Goal: Task Accomplishment & Management: Use online tool/utility

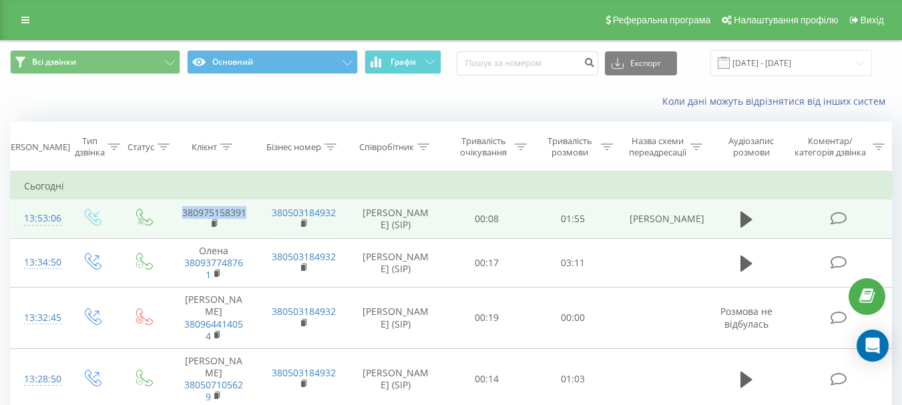
drag, startPoint x: 248, startPoint y: 214, endPoint x: 177, endPoint y: 210, distance: 70.9
click at [177, 210] on td "380975158391" at bounding box center [213, 219] width 89 height 39
copy link "380975158391"
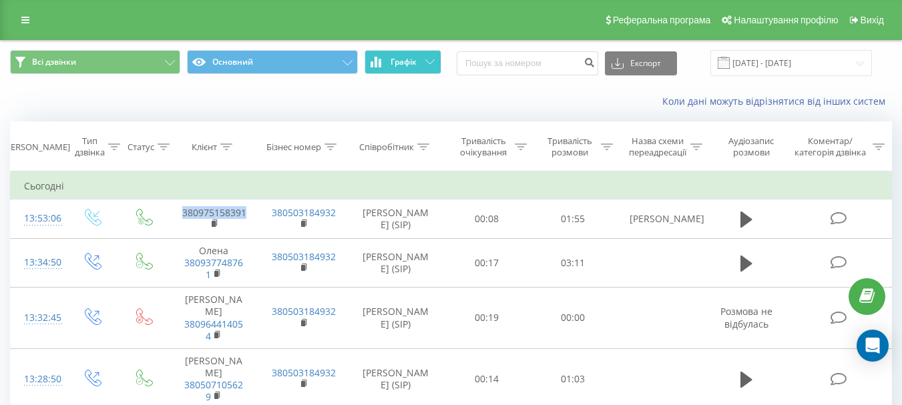
click at [367, 63] on button "Графік" at bounding box center [403, 62] width 77 height 24
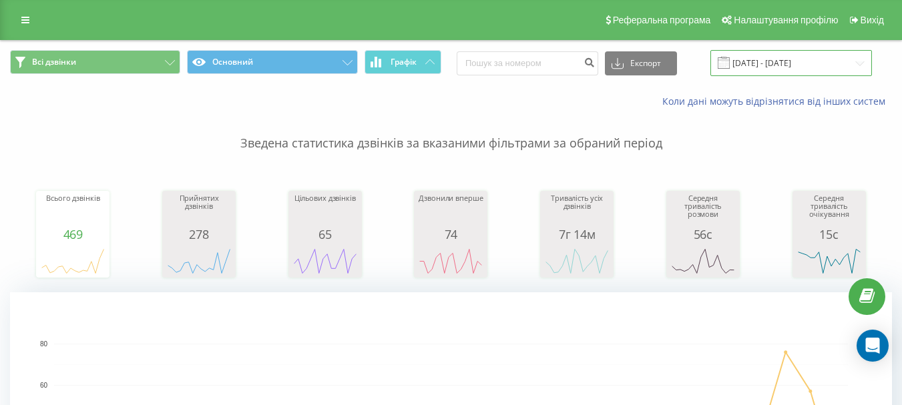
click at [791, 66] on input "19.08.2025 - 19.09.2025" at bounding box center [792, 63] width 162 height 26
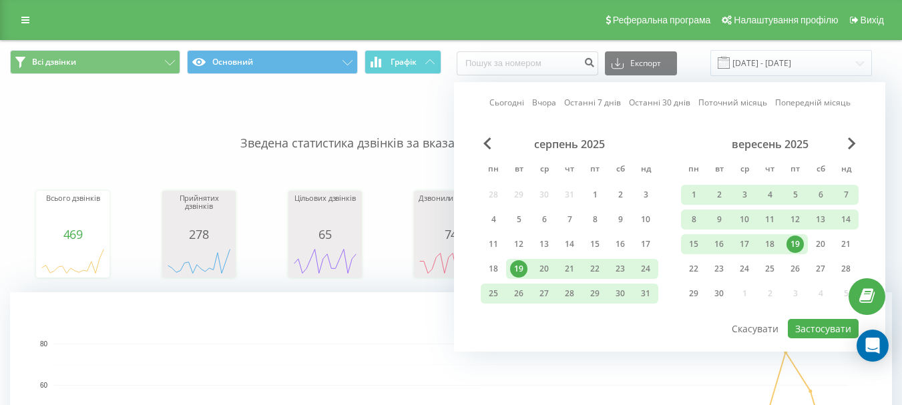
click at [804, 247] on div "19" at bounding box center [795, 244] width 25 height 20
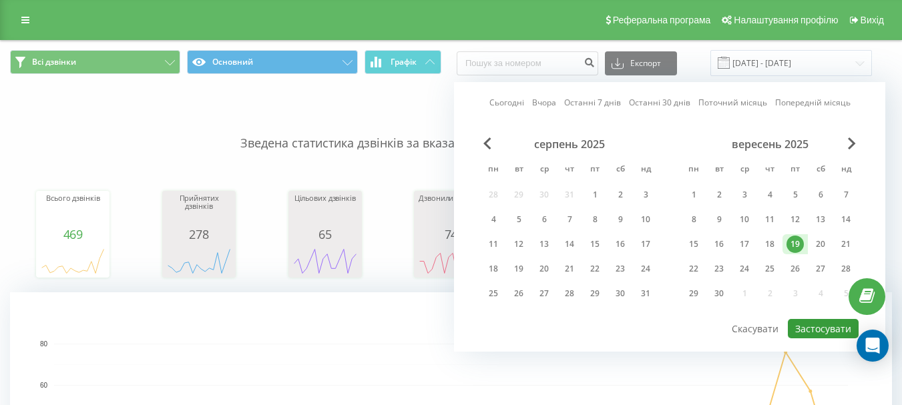
click at [826, 324] on button "Застосувати" at bounding box center [823, 328] width 71 height 19
type input "[DATE] - [DATE]"
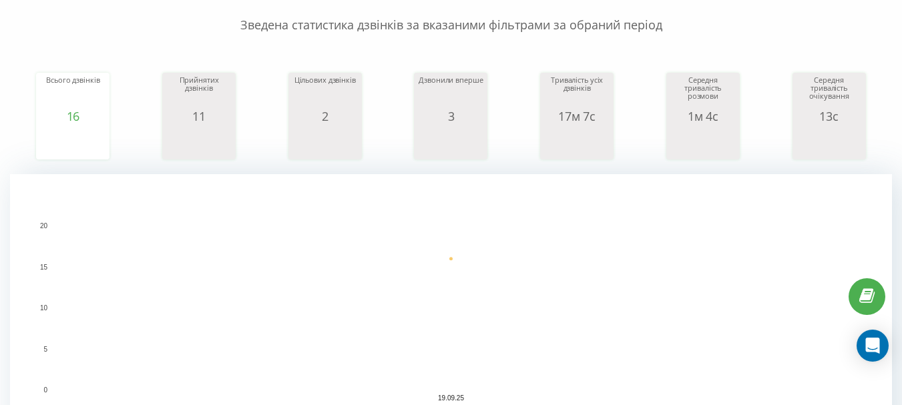
scroll to position [67, 0]
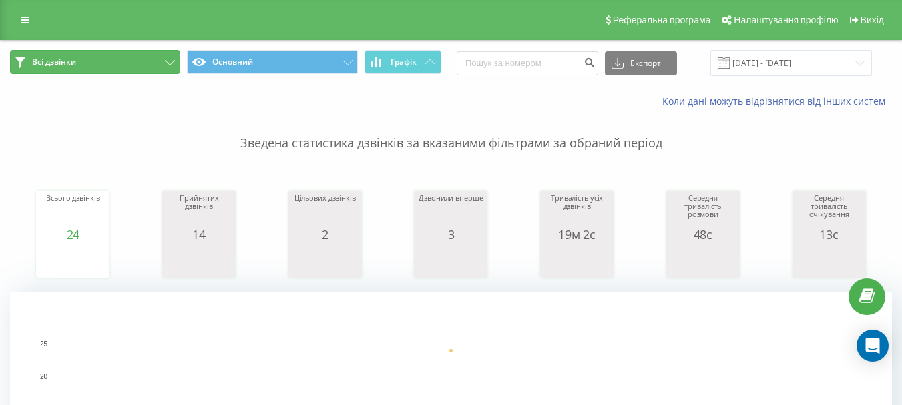
click at [85, 58] on button "Всі дзвінки" at bounding box center [95, 62] width 170 height 24
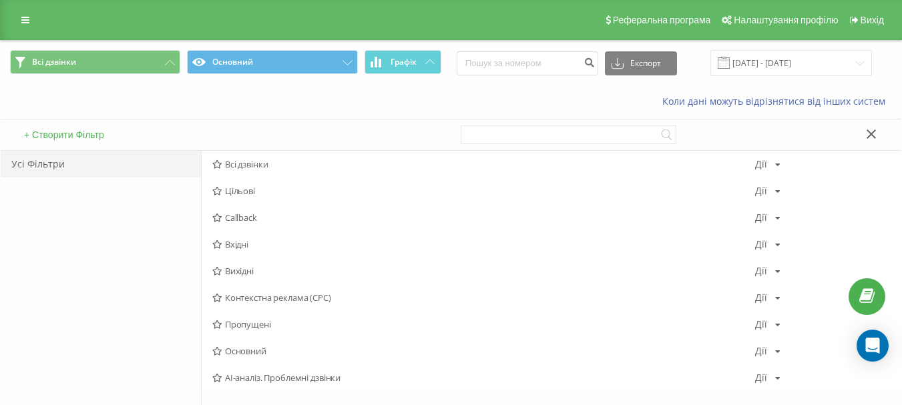
drag, startPoint x: 65, startPoint y: 245, endPoint x: 106, endPoint y: 244, distance: 40.8
click at [67, 245] on div "Усі Фільтри" at bounding box center [101, 308] width 200 height 315
click at [868, 127] on div at bounding box center [677, 135] width 432 height 31
click at [867, 138] on icon at bounding box center [872, 134] width 10 height 9
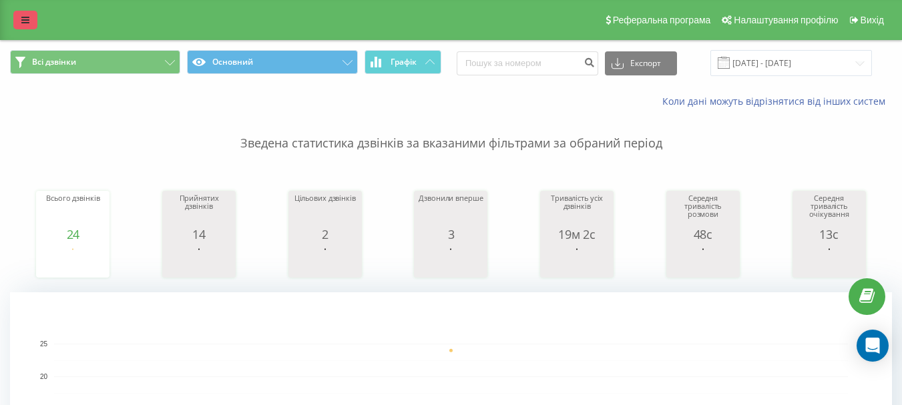
click at [24, 24] on icon at bounding box center [25, 19] width 8 height 9
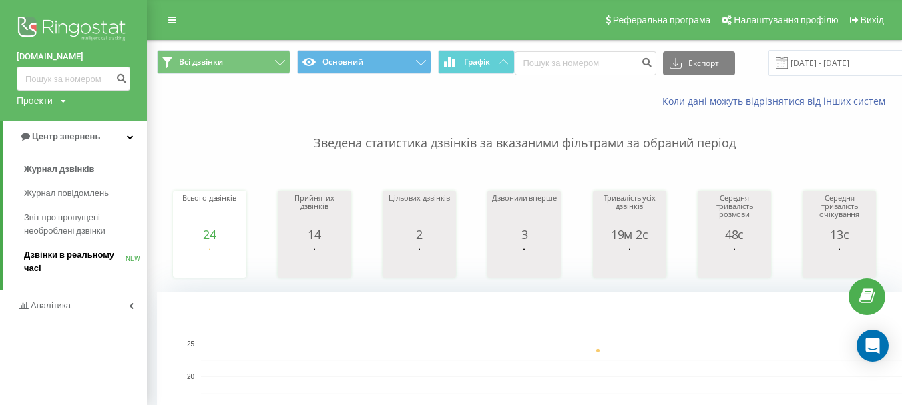
click at [74, 260] on span "Дзвінки в реальному часі" at bounding box center [75, 261] width 102 height 27
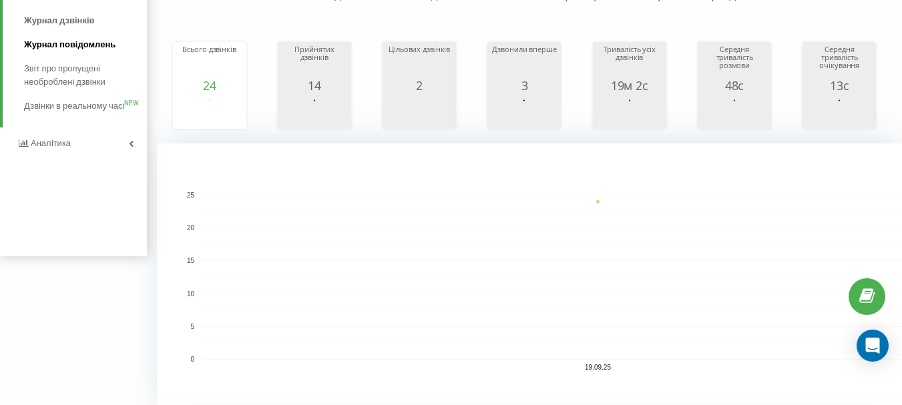
scroll to position [71, 0]
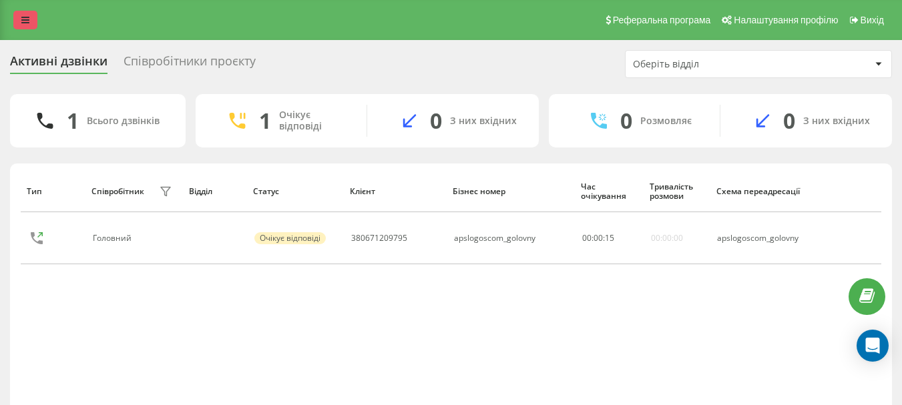
click at [26, 26] on link at bounding box center [25, 20] width 24 height 19
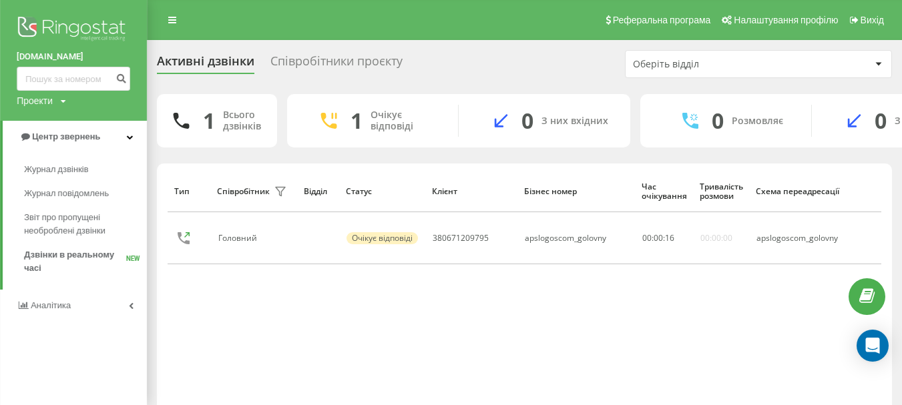
drag, startPoint x: 67, startPoint y: 171, endPoint x: 166, endPoint y: 198, distance: 102.4
click at [67, 171] on span "Журнал дзвінків" at bounding box center [56, 169] width 64 height 13
click at [53, 165] on span "Журнал дзвінків" at bounding box center [59, 169] width 71 height 13
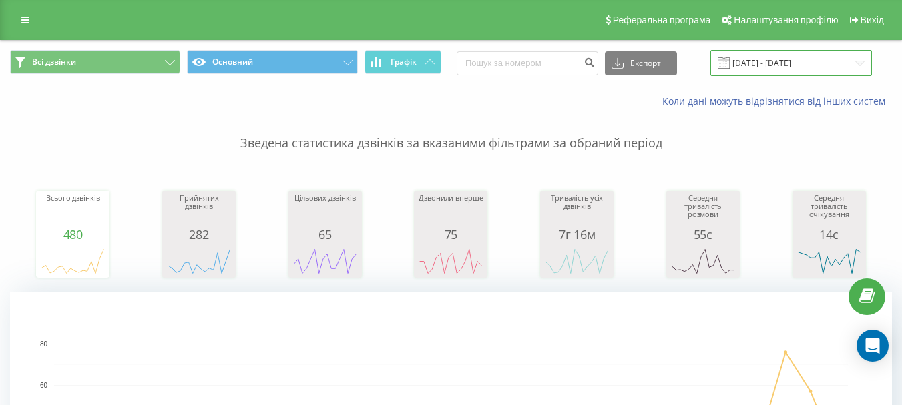
click at [768, 61] on input "19.08.2025 - 19.09.2025" at bounding box center [792, 63] width 162 height 26
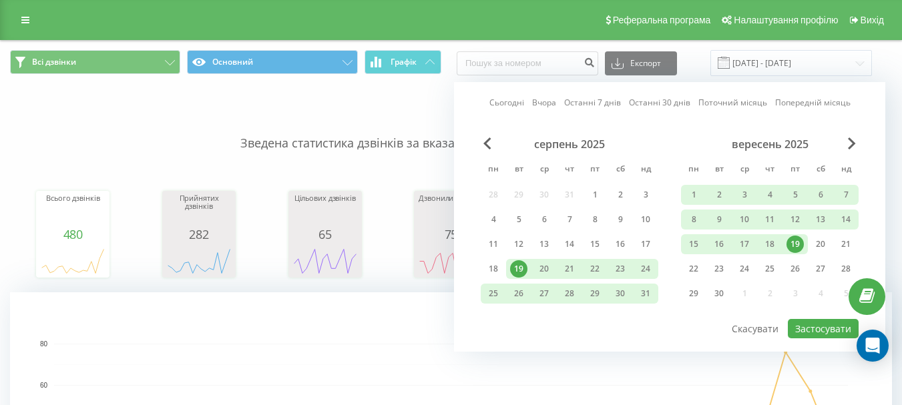
click at [797, 245] on div "19" at bounding box center [795, 244] width 17 height 17
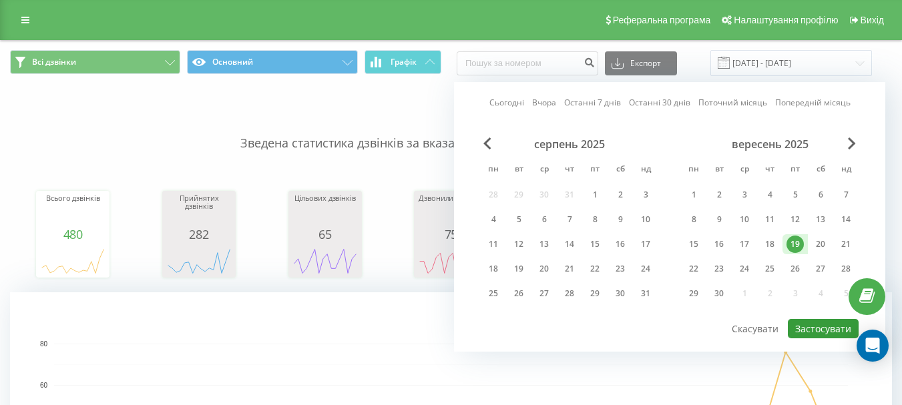
click at [819, 321] on button "Застосувати" at bounding box center [823, 328] width 71 height 19
type input "[DATE] - [DATE]"
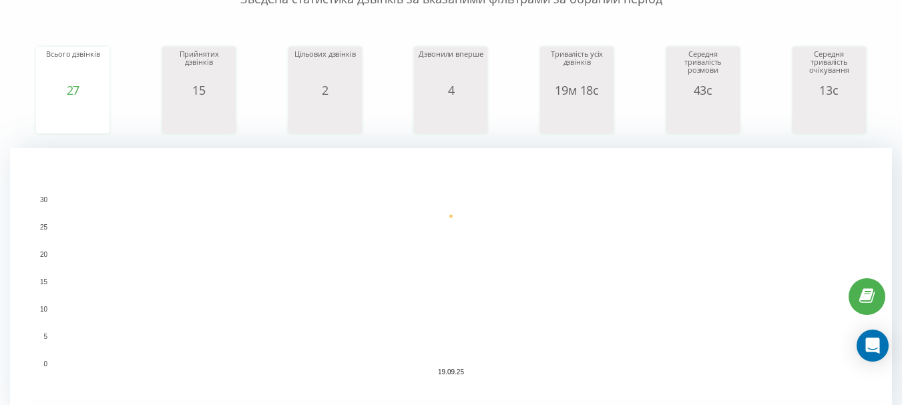
scroll to position [134, 0]
